Goal: Information Seeking & Learning: Find specific fact

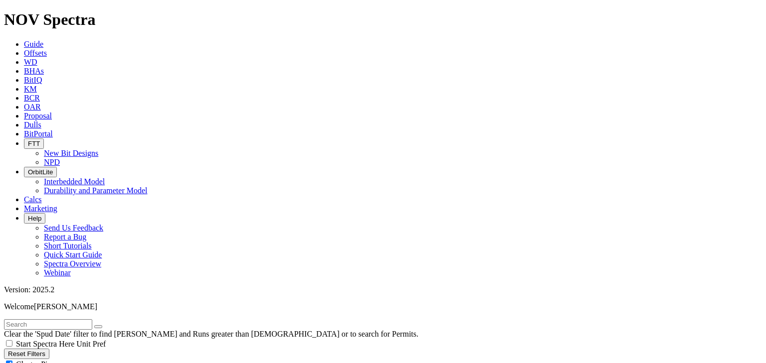
scroll to position [399, 0]
click at [64, 320] on div "Clear the 'Spud Date' filter to find [PERSON_NAME] and Runs greater than [DEMOG…" at bounding box center [383, 329] width 758 height 19
click at [92, 320] on input "text" at bounding box center [48, 325] width 88 height 10
type input "indigo"
click at [104, 326] on button "submit" at bounding box center [108, 327] width 8 height 3
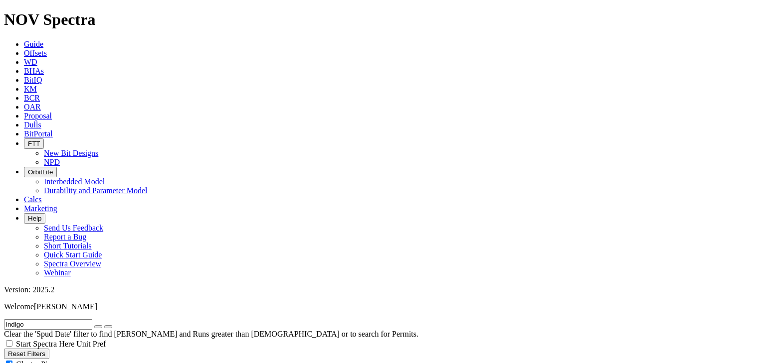
radio input "true"
radio input "false"
click at [65, 320] on input "indigo" at bounding box center [48, 325] width 88 height 10
click at [104, 326] on button "submit" at bounding box center [108, 327] width 8 height 3
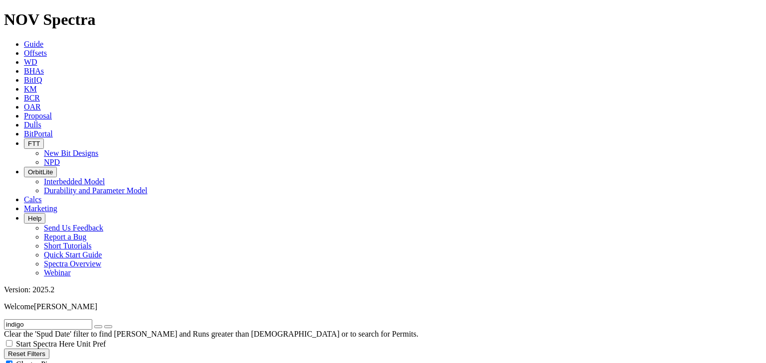
radio input "false"
radio input "true"
click at [49, 349] on button "Reset Filters" at bounding box center [26, 354] width 45 height 10
checkbox input "true"
type input "[DATE]"
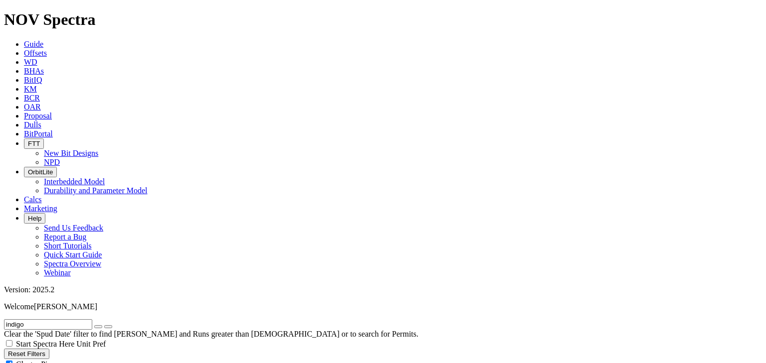
select select
radio input "true"
radio input "false"
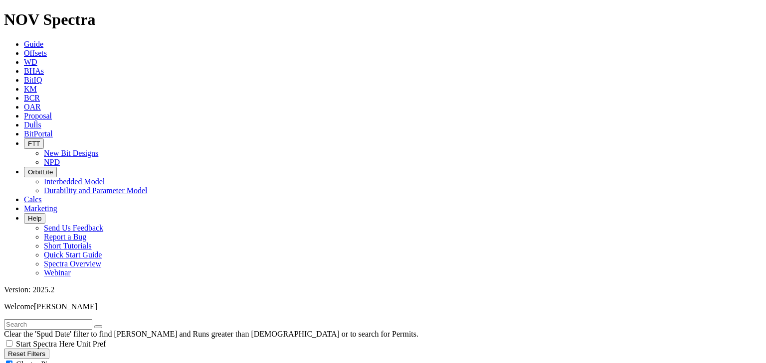
click at [37, 320] on input "text" at bounding box center [48, 325] width 88 height 10
type input "indigo"
radio input "false"
radio input "true"
